Goal: Entertainment & Leisure: Consume media (video, audio)

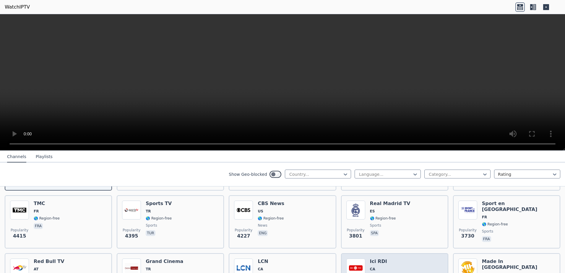
scroll to position [118, 0]
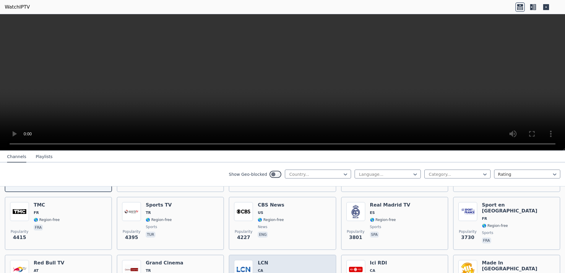
click at [247, 261] on img at bounding box center [243, 269] width 19 height 19
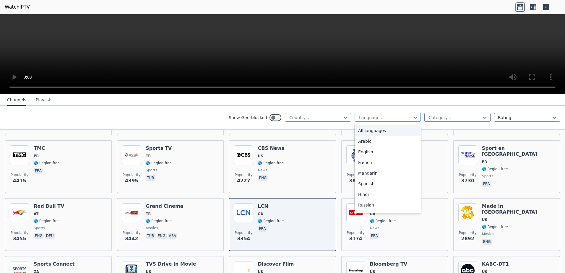
click at [406, 115] on div at bounding box center [386, 118] width 54 height 6
click at [357, 162] on div "French" at bounding box center [388, 162] width 66 height 11
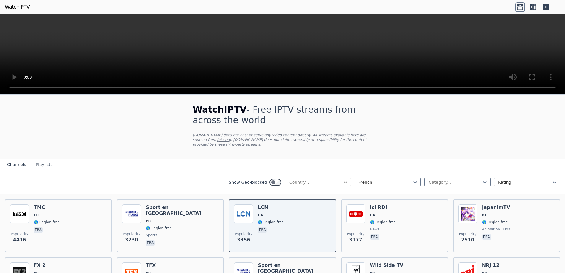
click at [344, 180] on icon at bounding box center [346, 183] width 6 height 6
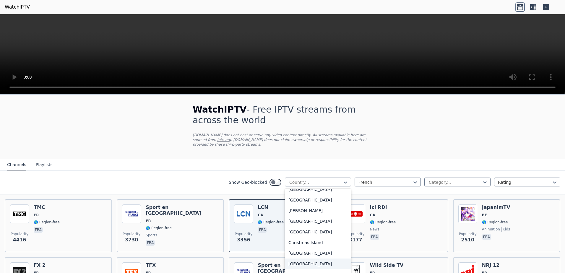
scroll to position [355, 0]
click at [289, 187] on div "[GEOGRAPHIC_DATA]" at bounding box center [318, 192] width 66 height 11
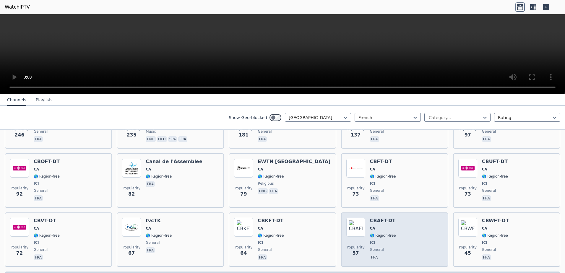
scroll to position [178, 0]
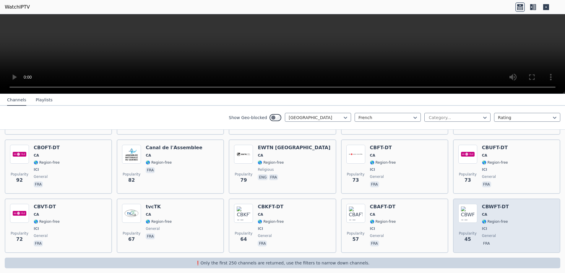
click at [509, 211] on div "Popularity 45 CBWFT-DT CA 🌎 Region-free ICI general fra" at bounding box center [507, 226] width 97 height 44
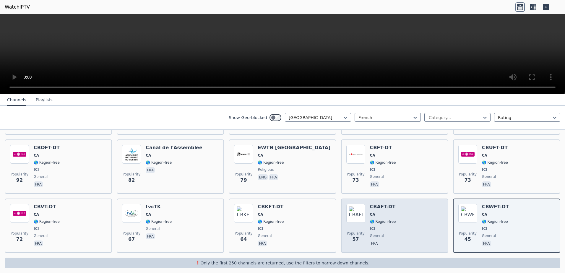
click at [402, 218] on div "Popularity 57 CBAFT-DT CA 🌎 Region-free ICI general fra" at bounding box center [395, 226] width 97 height 44
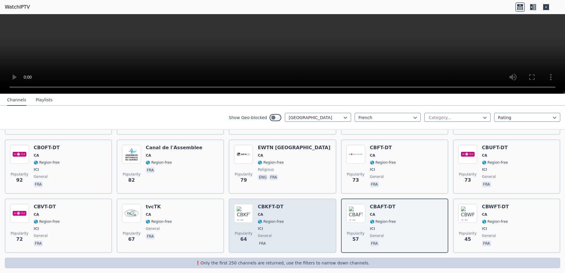
click at [292, 218] on div "Popularity 64 CBKFT-DT CA 🌎 Region-free ICI general fra" at bounding box center [282, 226] width 97 height 44
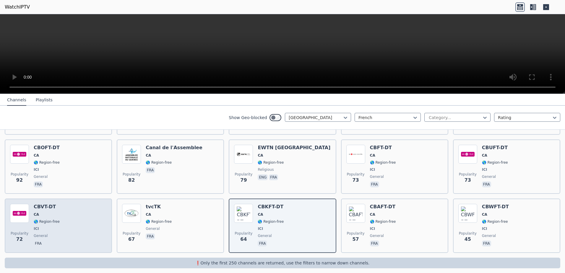
click at [62, 220] on div "Popularity 72 CBVT-DT CA 🌎 Region-free ICI general fra" at bounding box center [58, 226] width 97 height 44
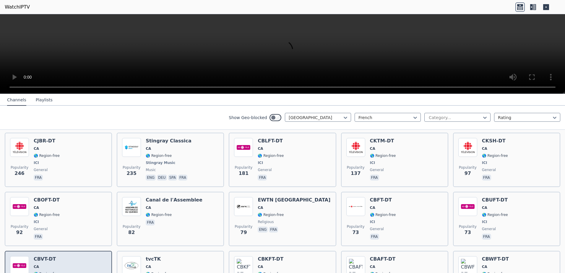
scroll to position [119, 0]
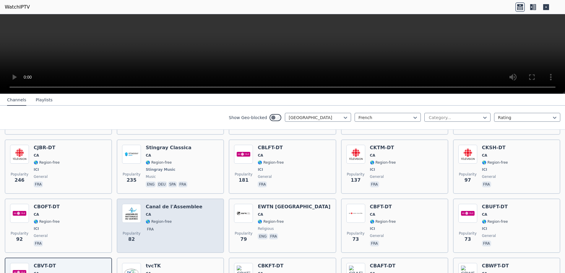
click at [198, 216] on div "Popularity 82 Canal de l'Assemblee CA 🌎 Region-free fra" at bounding box center [170, 226] width 97 height 44
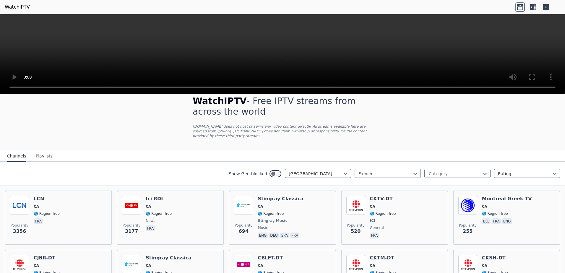
scroll to position [1, 0]
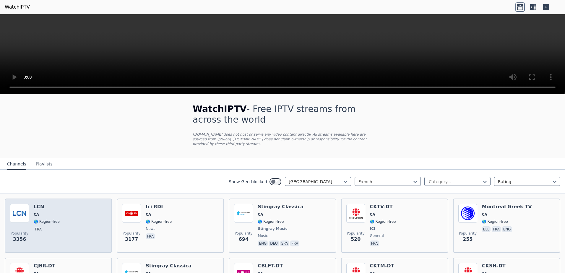
click at [64, 221] on div "Popularity 3356 LCN CA 🌎 Region-free fra" at bounding box center [58, 226] width 97 height 44
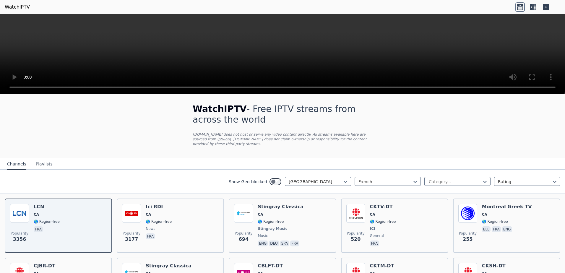
drag, startPoint x: 147, startPoint y: 1, endPoint x: 452, endPoint y: 127, distance: 330.5
click at [452, 127] on div "WatchIPTV - Free IPTV streams from across the world [DOMAIN_NAME] does not host…" at bounding box center [282, 274] width 565 height 361
